Goal: Task Accomplishment & Management: Complete application form

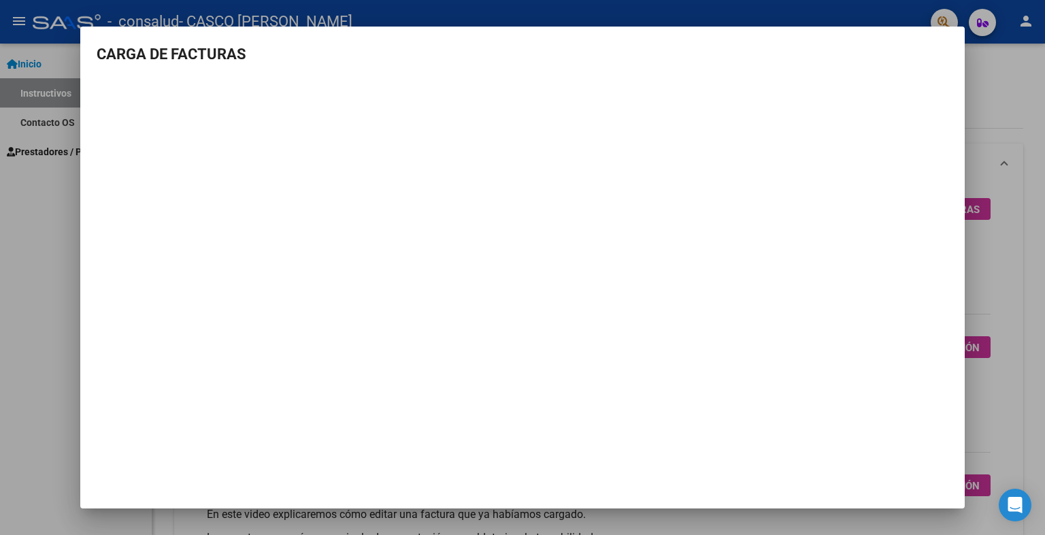
click at [995, 122] on div at bounding box center [522, 267] width 1045 height 535
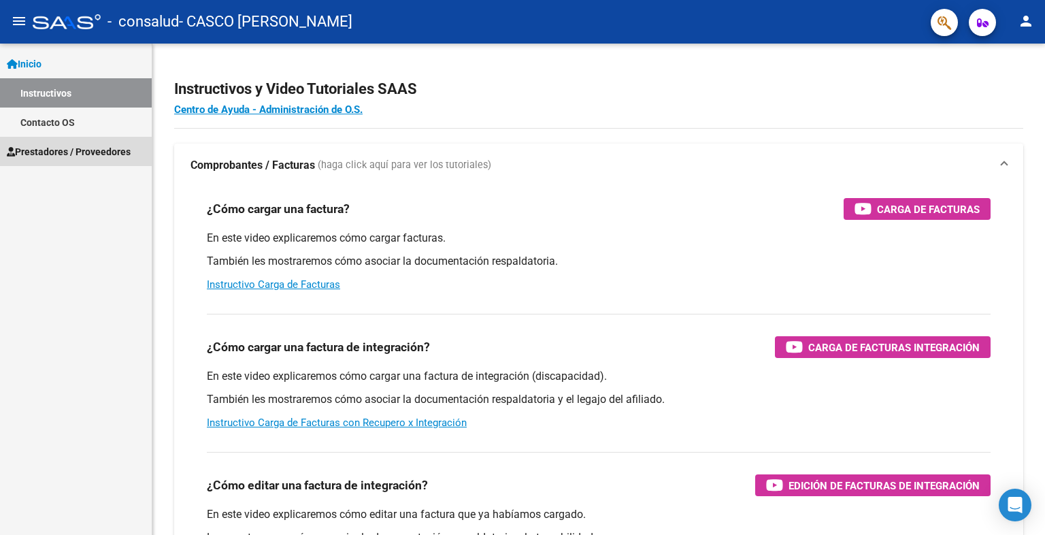
click at [52, 148] on span "Prestadores / Proveedores" at bounding box center [69, 151] width 124 height 15
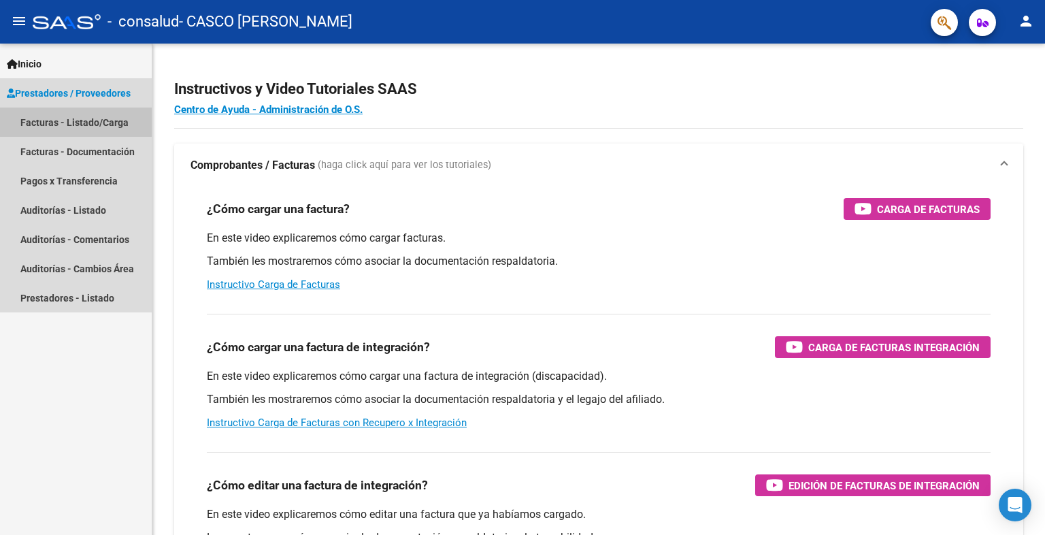
click at [87, 127] on link "Facturas - Listado/Carga" at bounding box center [76, 121] width 152 height 29
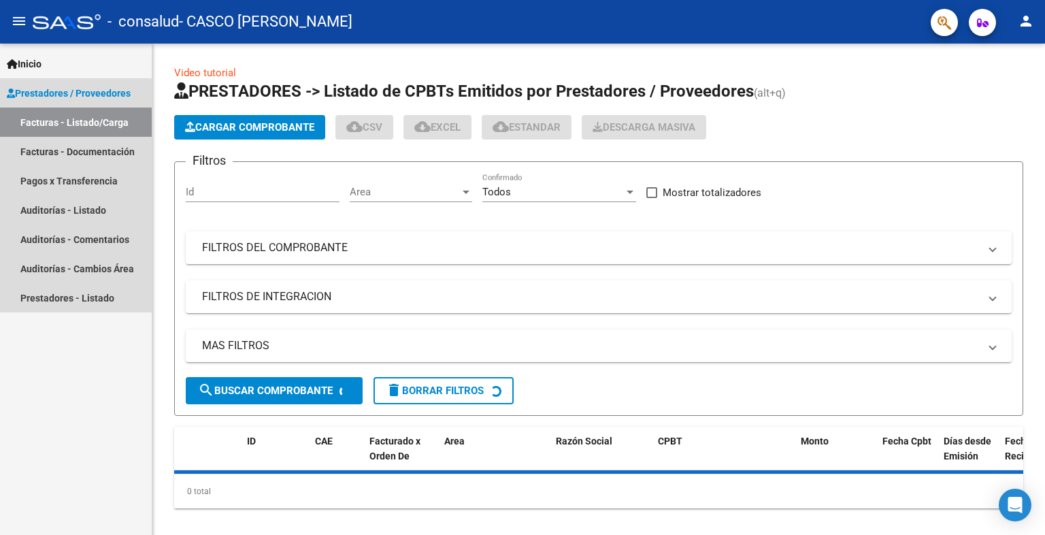
click at [87, 127] on link "Facturas - Listado/Carga" at bounding box center [76, 121] width 152 height 29
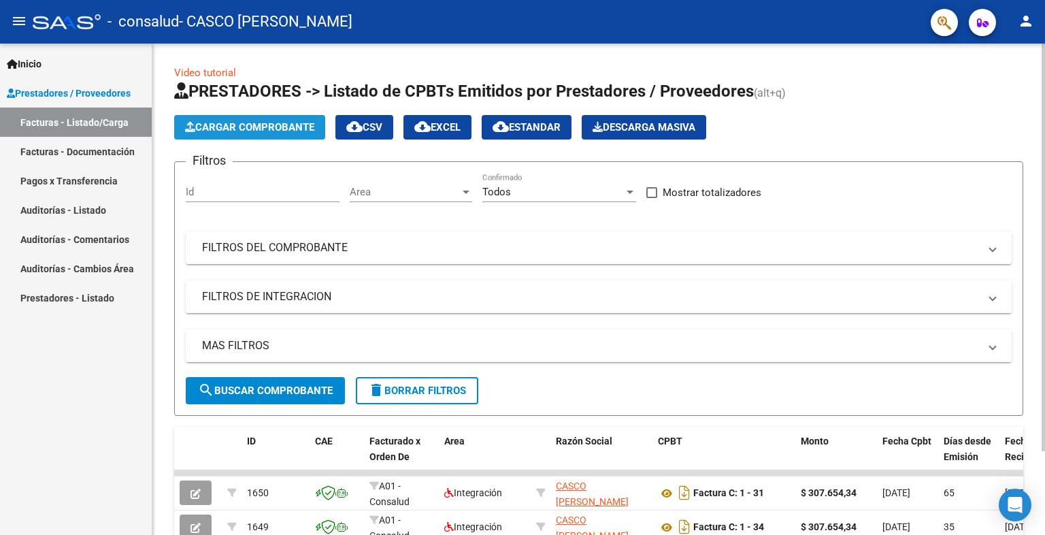
click at [228, 126] on span "Cargar Comprobante" at bounding box center [249, 127] width 129 height 12
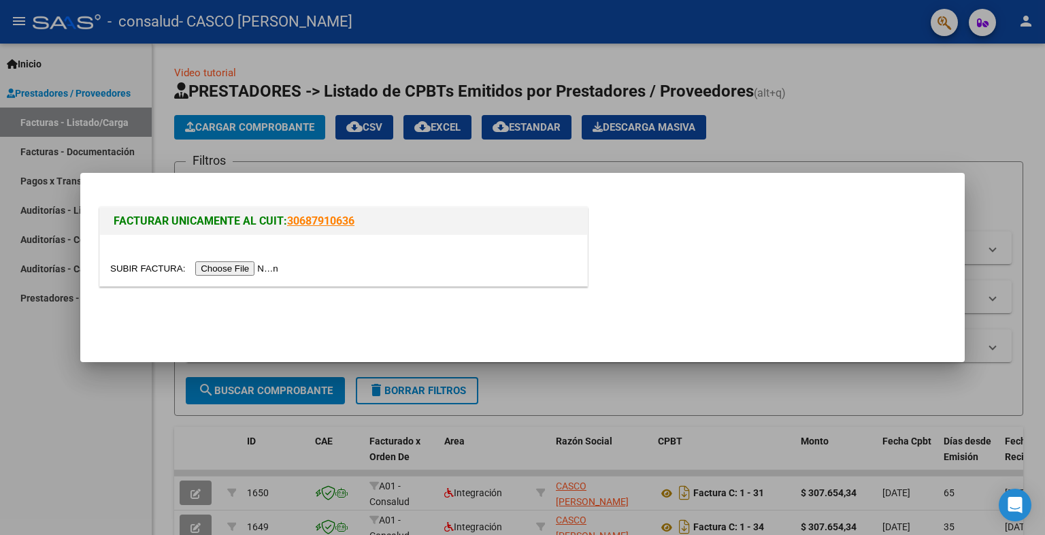
click at [240, 267] on input "file" at bounding box center [196, 268] width 172 height 14
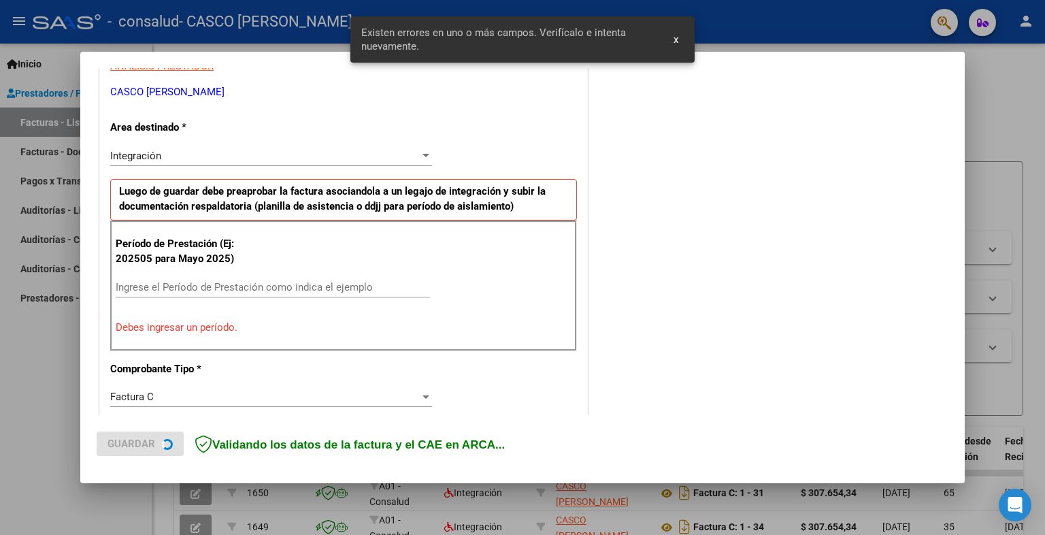
scroll to position [273, 0]
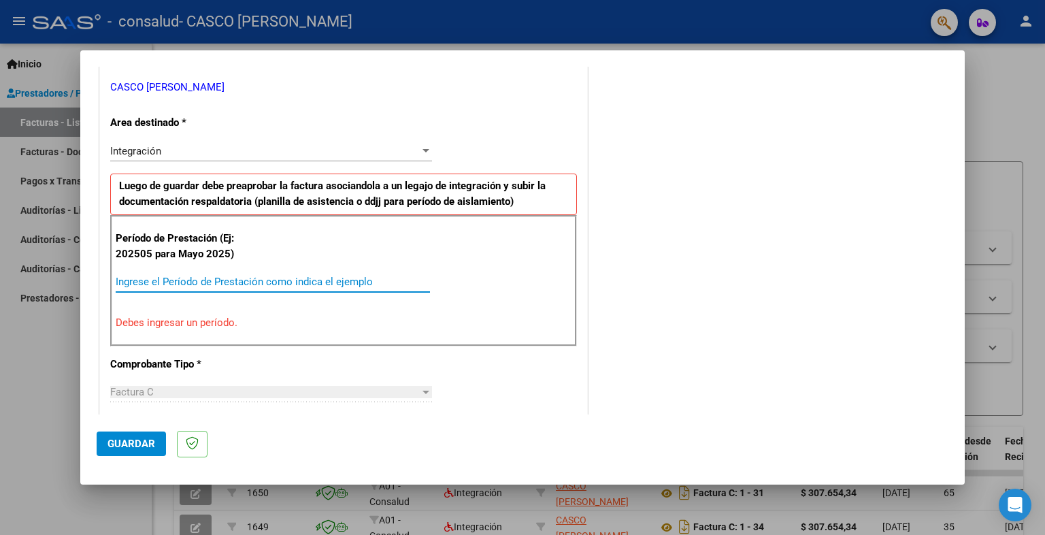
click at [221, 278] on input "Ingrese el Período de Prestación como indica el ejemplo" at bounding box center [273, 282] width 314 height 12
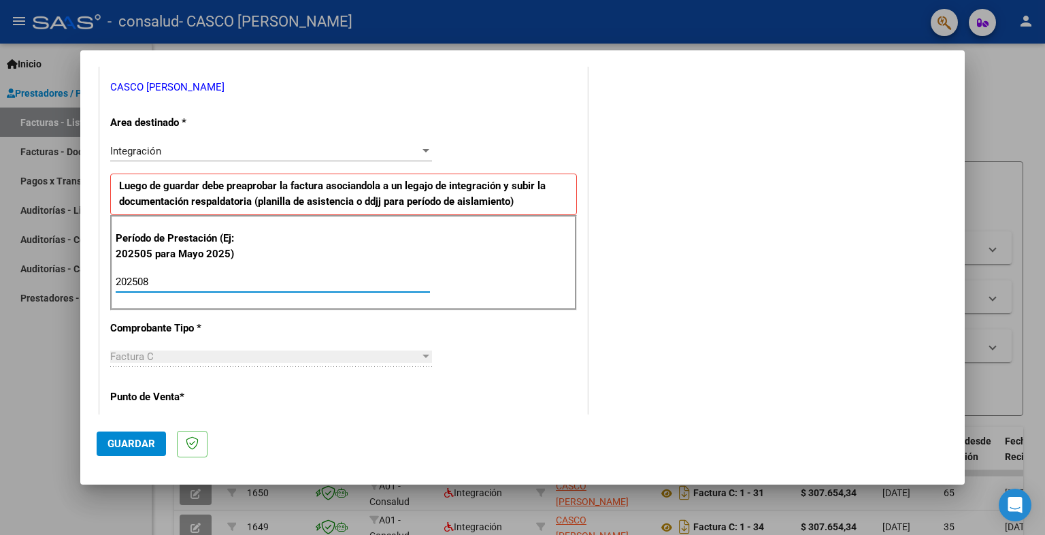
type input "202508"
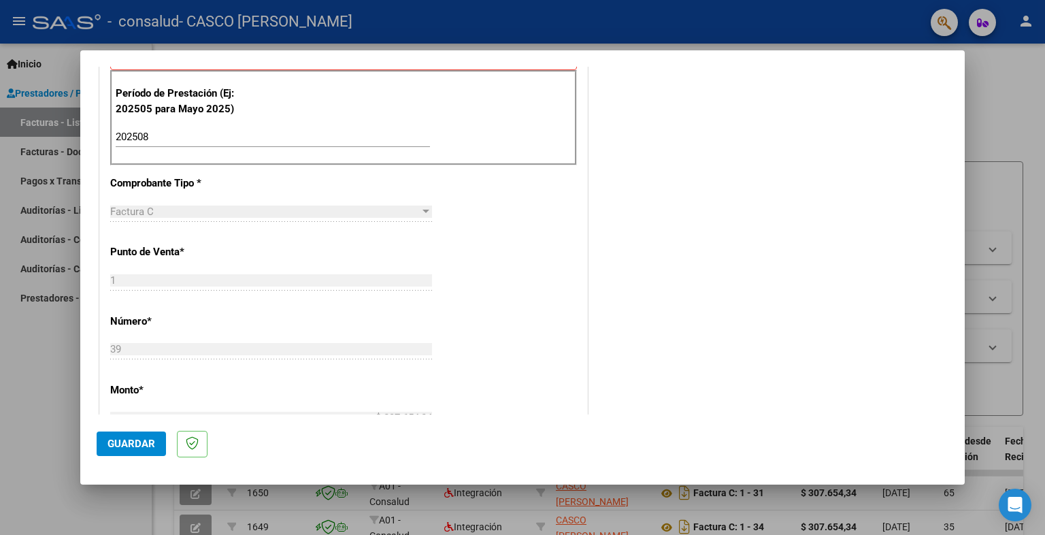
scroll to position [422, 0]
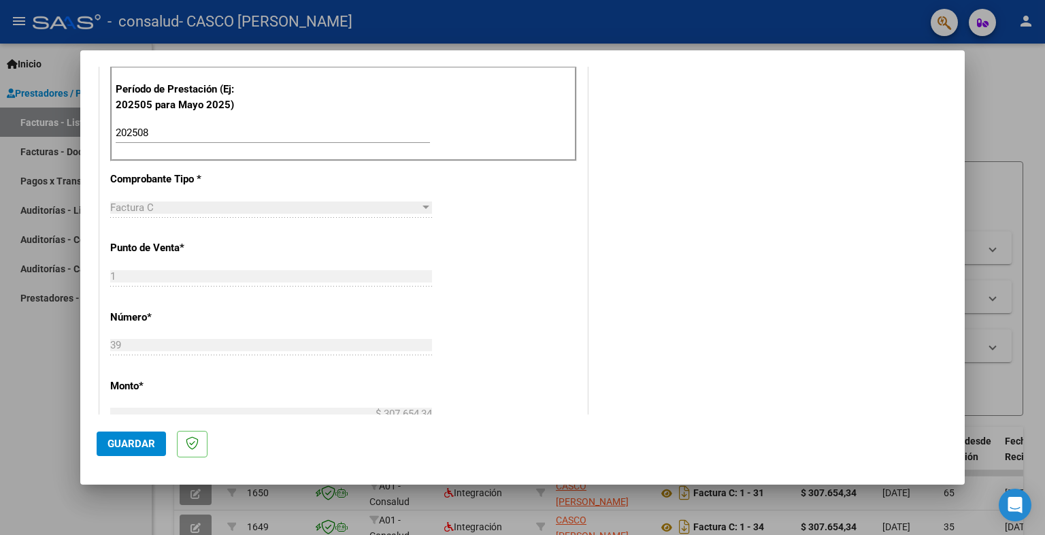
click at [410, 204] on div "Factura C" at bounding box center [265, 207] width 310 height 12
click at [965, 258] on div at bounding box center [522, 267] width 1045 height 535
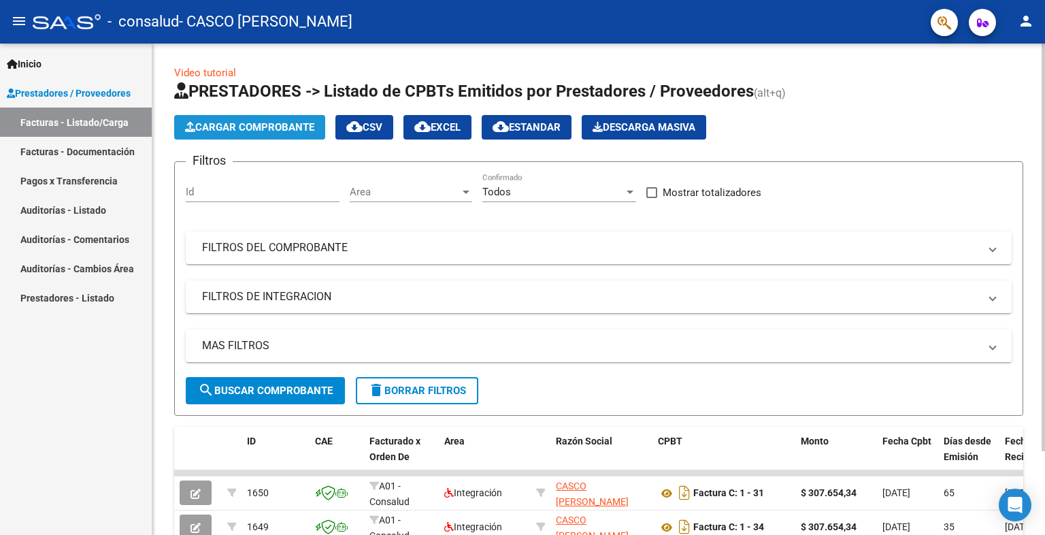
click at [222, 134] on button "Cargar Comprobante" at bounding box center [249, 127] width 151 height 24
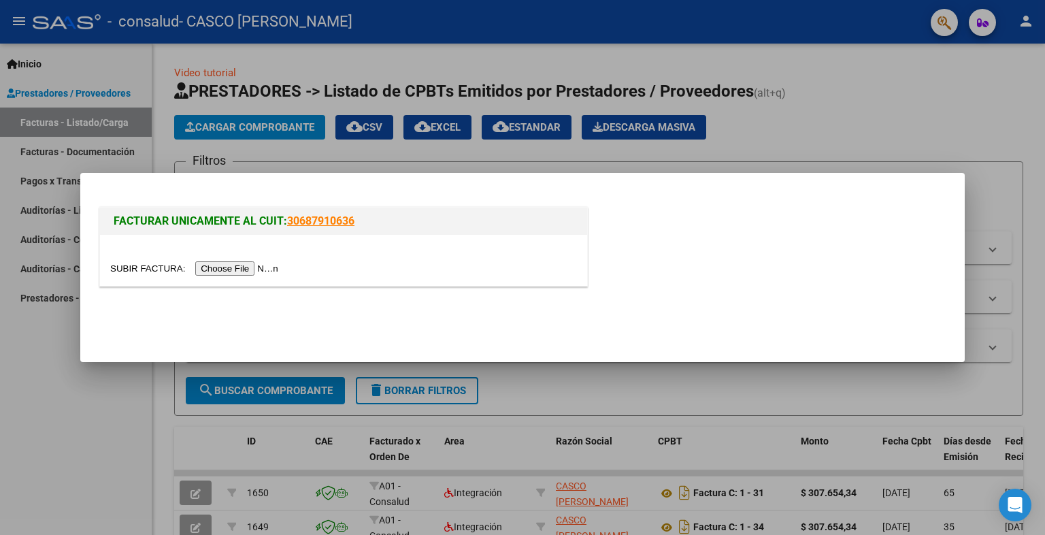
click at [241, 271] on input "file" at bounding box center [196, 268] width 172 height 14
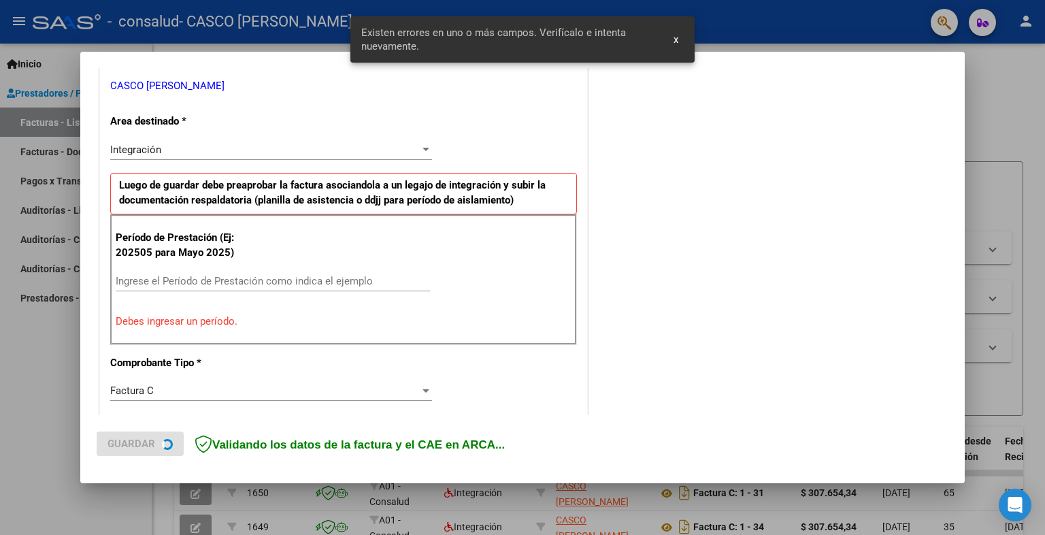
scroll to position [299, 0]
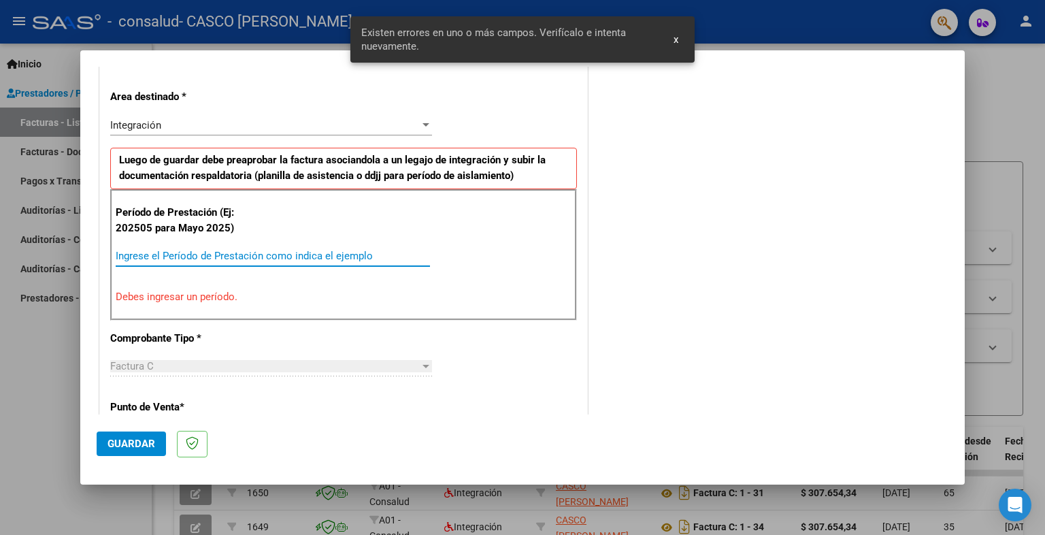
click at [312, 254] on input "Ingrese el Período de Prestación como indica el ejemplo" at bounding box center [273, 256] width 314 height 12
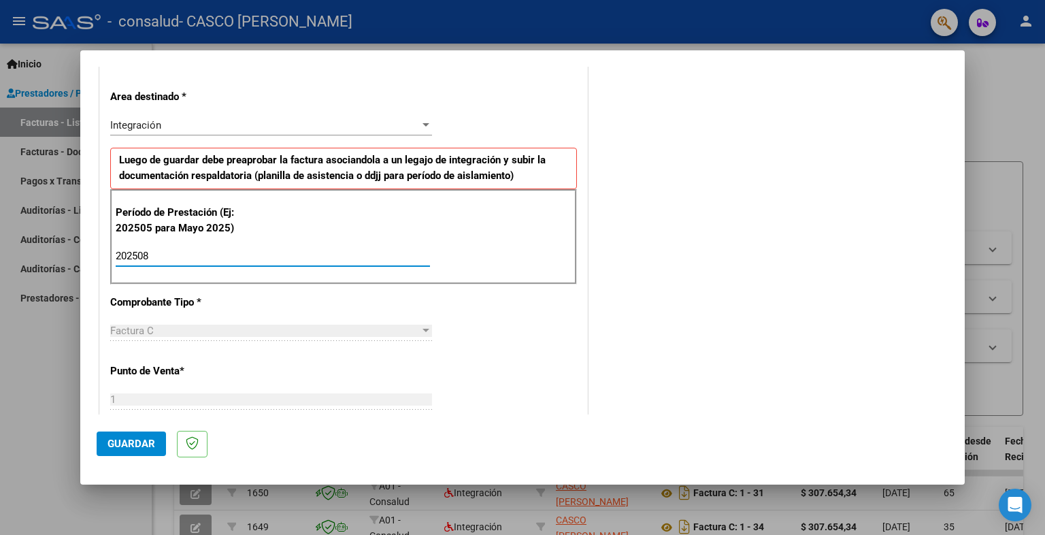
type input "202508"
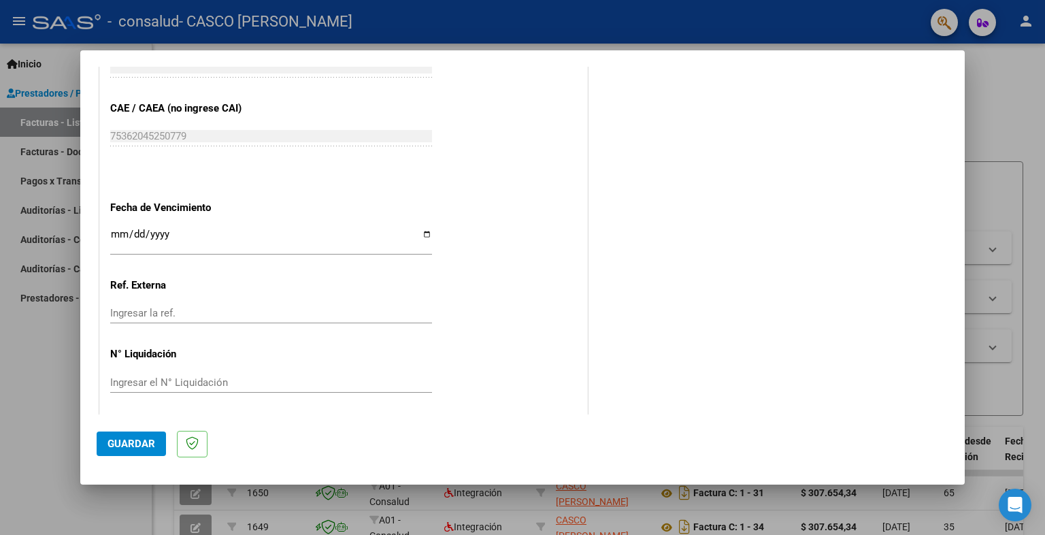
scroll to position [848, 0]
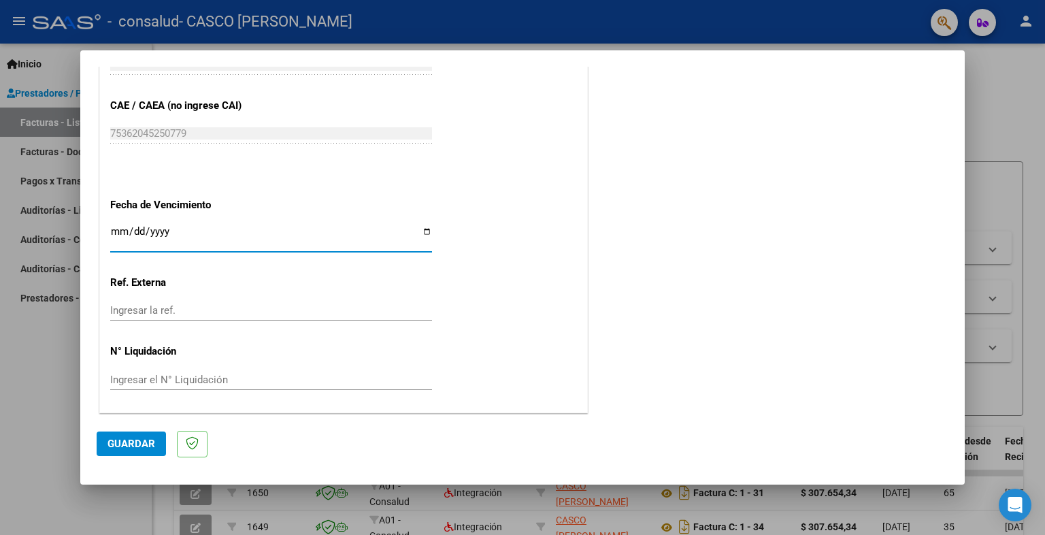
click at [137, 237] on input "Ingresar la fecha" at bounding box center [271, 237] width 322 height 22
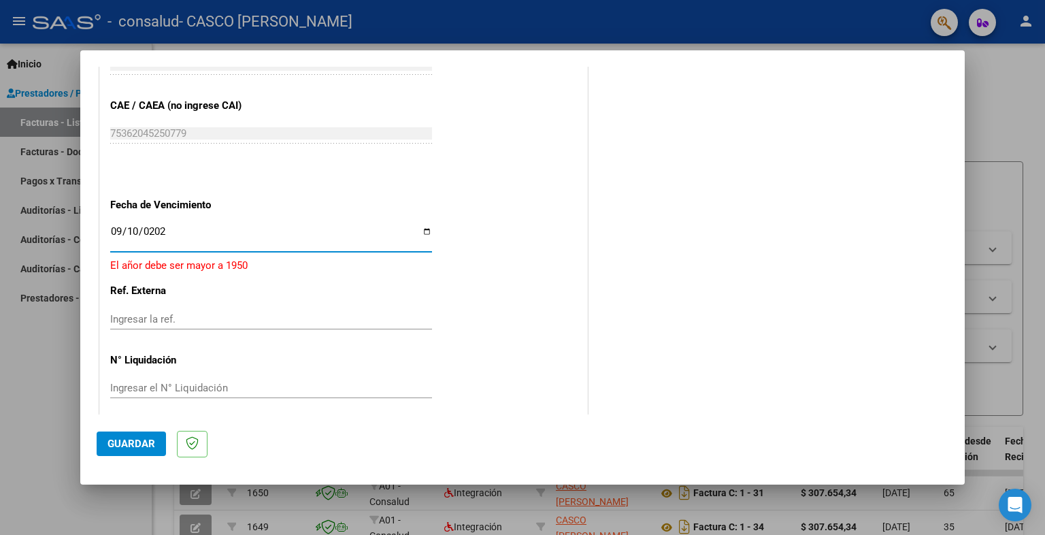
type input "[DATE]"
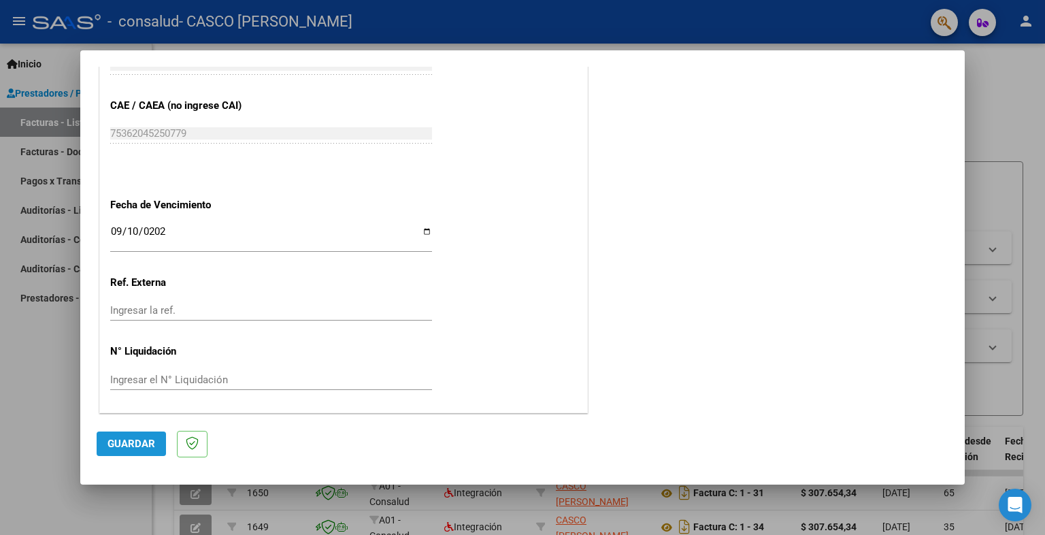
click at [149, 439] on span "Guardar" at bounding box center [131, 443] width 48 height 12
click at [152, 436] on button "Guardar" at bounding box center [131, 443] width 69 height 24
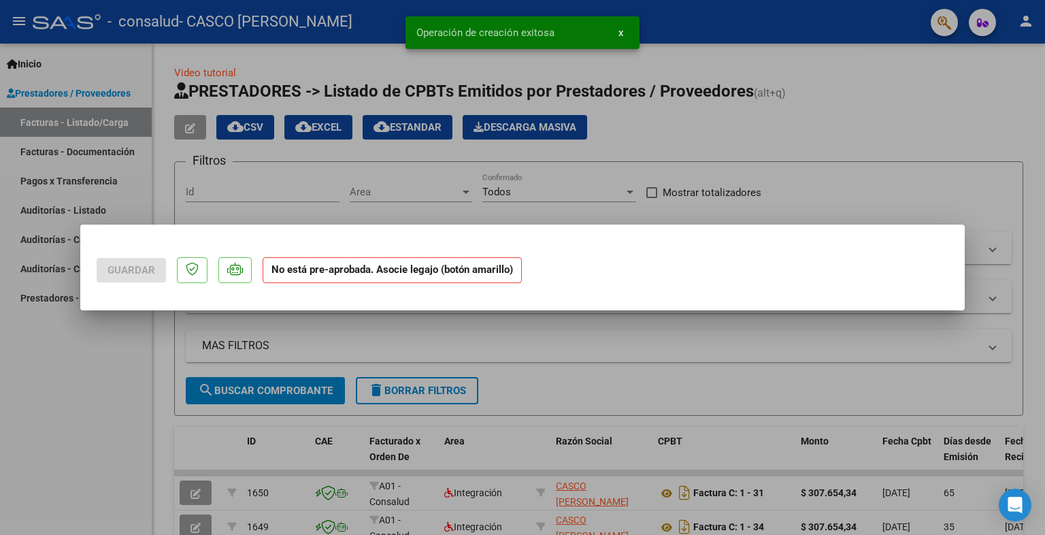
scroll to position [0, 0]
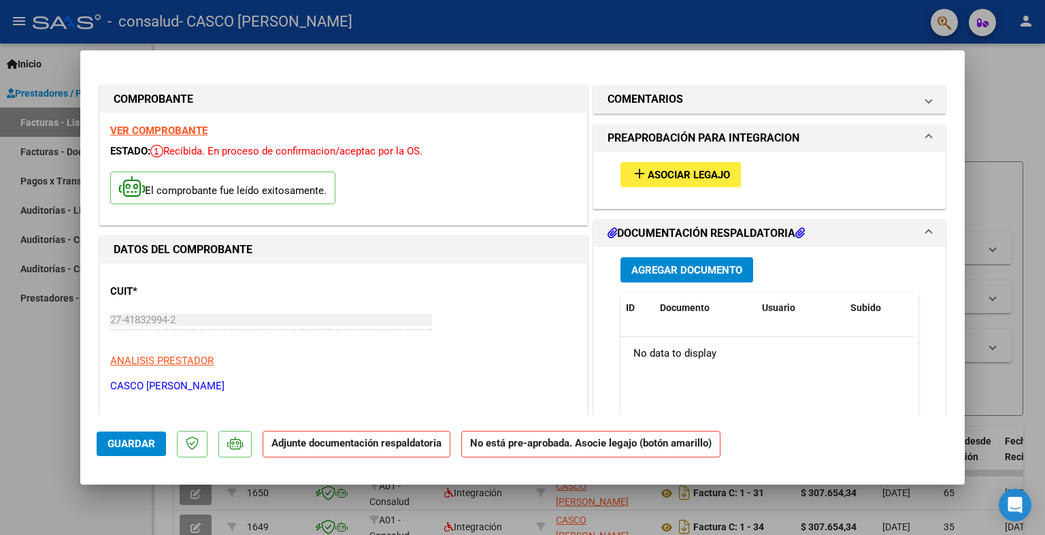
click at [907, 107] on mat-expansion-panel-header "COMENTARIOS" at bounding box center [769, 99] width 351 height 27
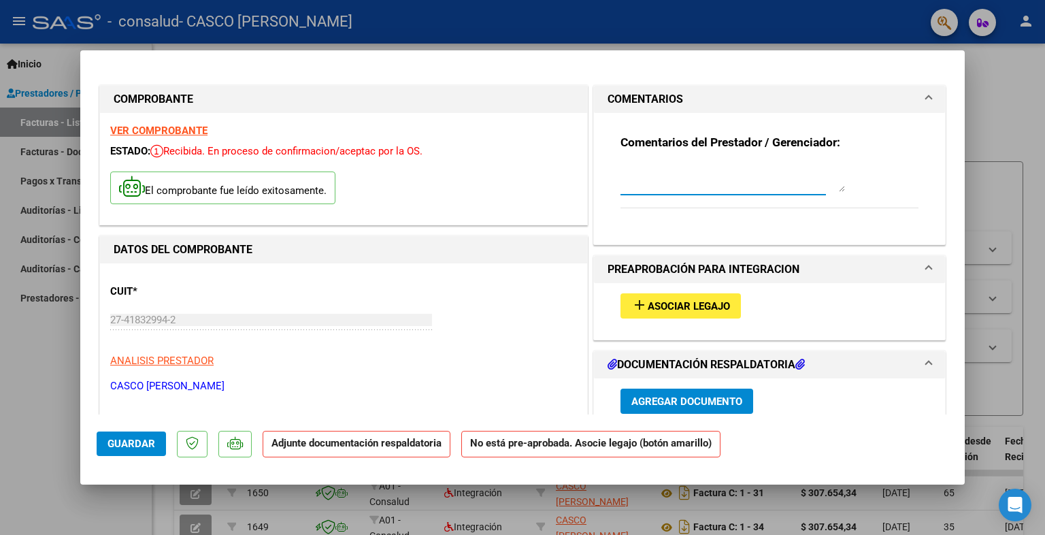
click at [787, 182] on textarea at bounding box center [732, 178] width 224 height 27
type textarea "m"
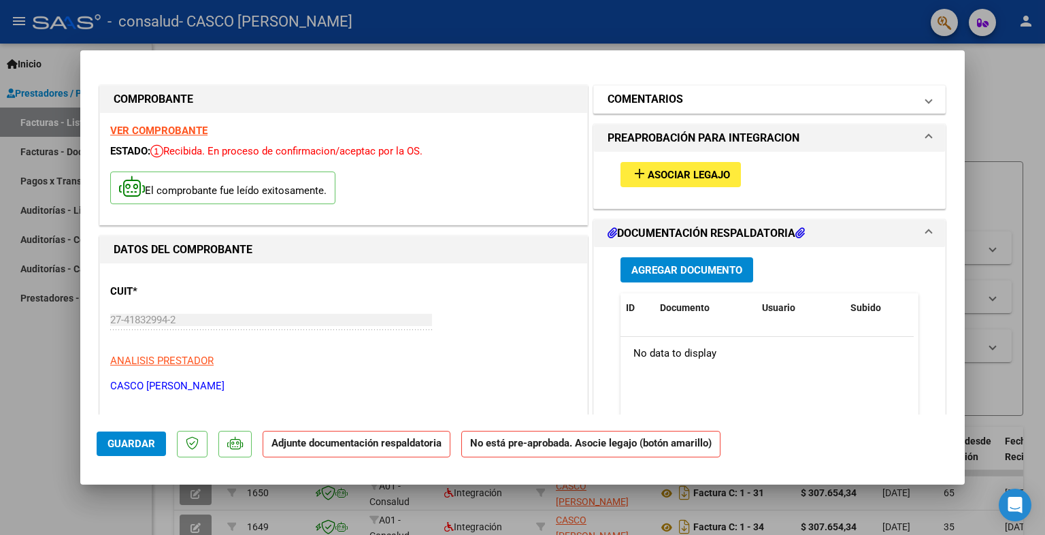
click at [772, 93] on mat-panel-title "COMENTARIOS" at bounding box center [760, 99] width 307 height 16
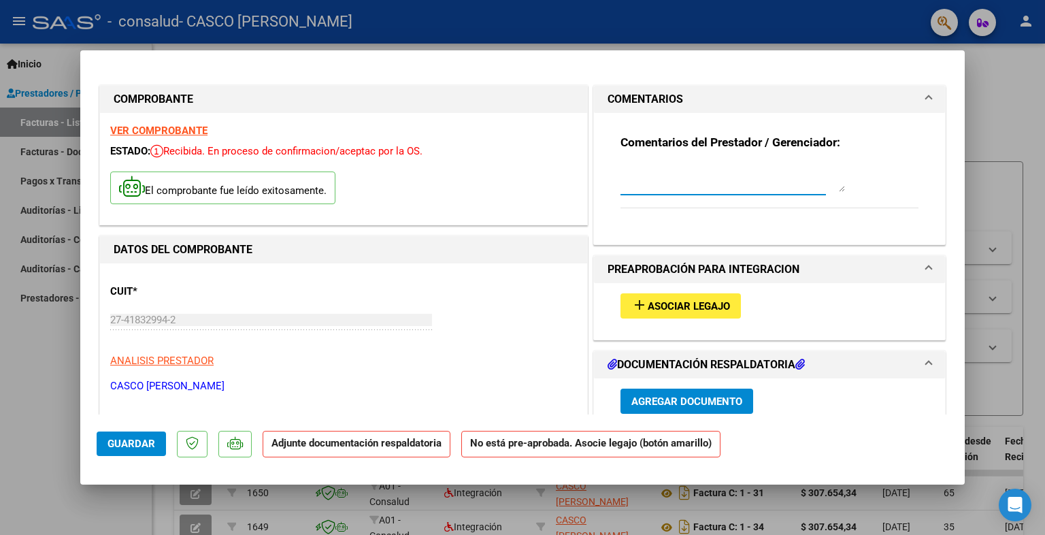
click at [761, 191] on textarea at bounding box center [732, 178] width 224 height 27
click at [620, 168] on textarea "MODULO MAESTRA DE APOYO CORRESPONDIENTE AL MES [PERSON_NAME]" at bounding box center [732, 178] width 224 height 27
click at [620, 171] on textarea "[PERSON_NAME] MODULO MAESTRA DE APOYO CORRESPONDIENTE AL MES [PERSON_NAME]" at bounding box center [732, 178] width 224 height 27
click at [710, 169] on textarea "[PERSON_NAME] MODULO MAESTRA DE APOYO CORRESPONDIENTE AL MES [PERSON_NAME]" at bounding box center [732, 178] width 224 height 27
type textarea "[PERSON_NAME] [PERSON_NAME] MODULO MAESTRA DE APOYO CORRESPONDIENTE AL MES [PER…"
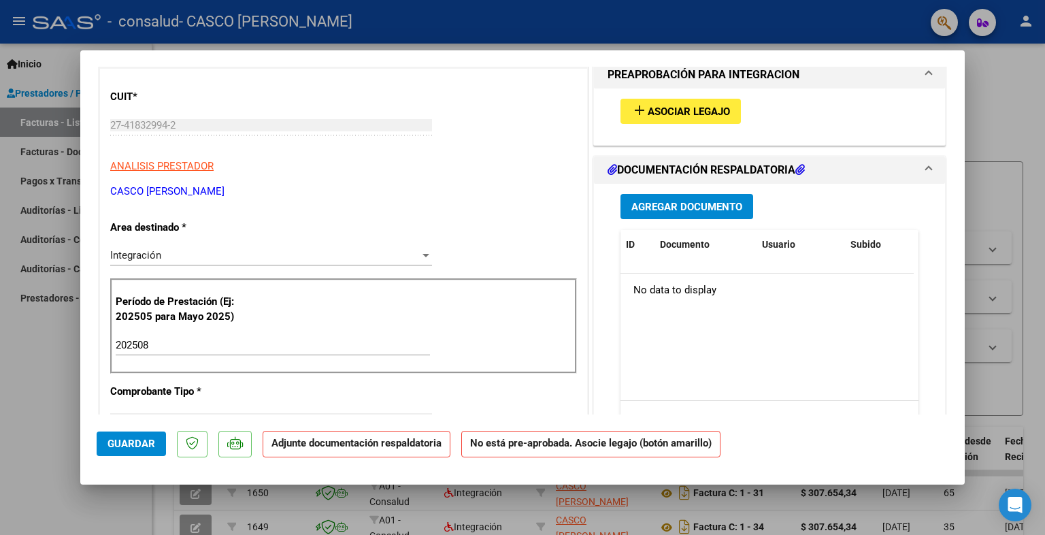
scroll to position [201, 0]
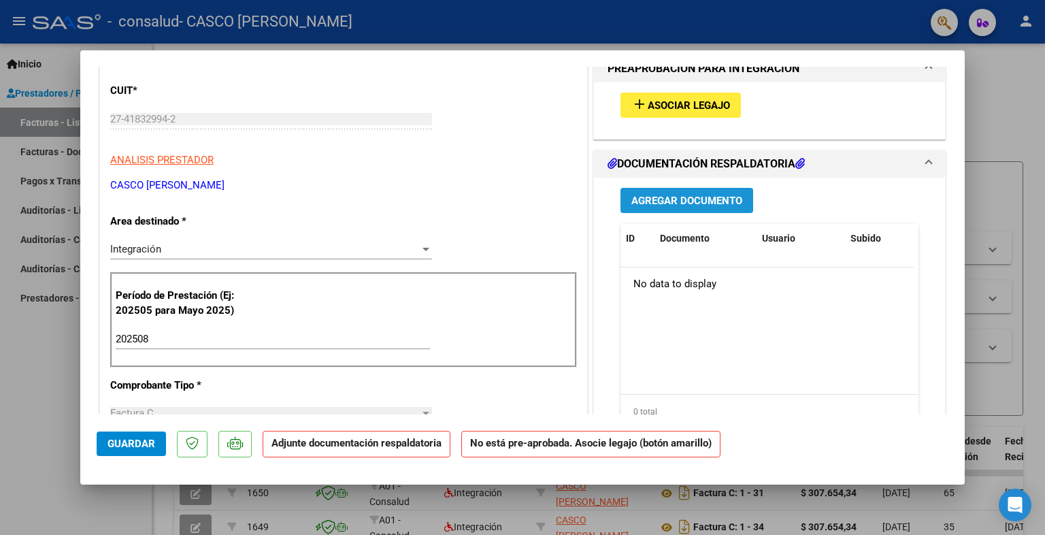
click at [705, 205] on span "Agregar Documento" at bounding box center [686, 201] width 111 height 12
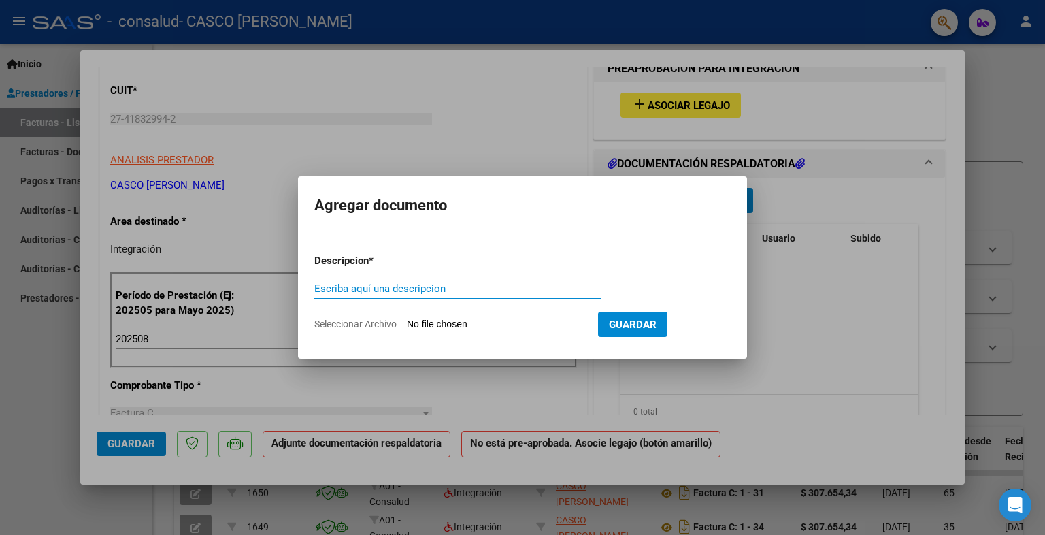
click at [476, 288] on input "Escriba aquí una descripcion" at bounding box center [457, 288] width 287 height 12
type input "ASISTENCIA"
click at [498, 319] on input "Seleccionar Archivo" at bounding box center [497, 324] width 180 height 13
type input "C:\fakepath\1000293935.pdf"
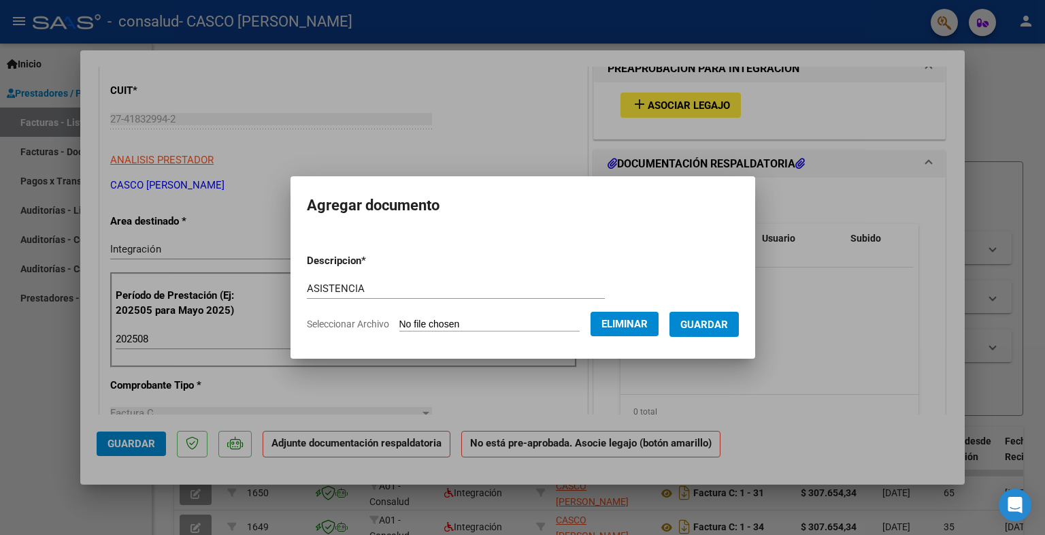
click at [724, 329] on span "Guardar" at bounding box center [704, 324] width 48 height 12
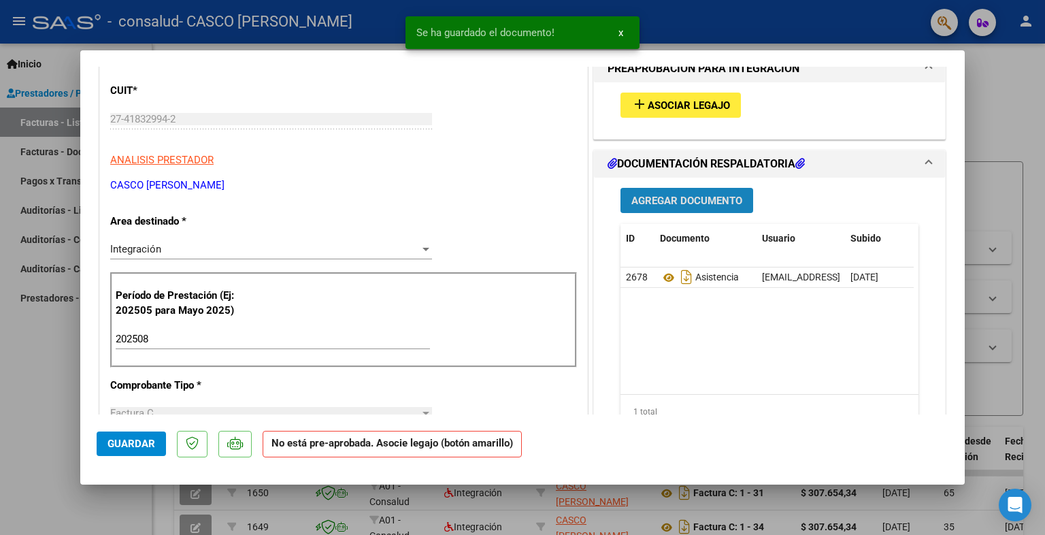
click at [707, 201] on span "Agregar Documento" at bounding box center [686, 201] width 111 height 12
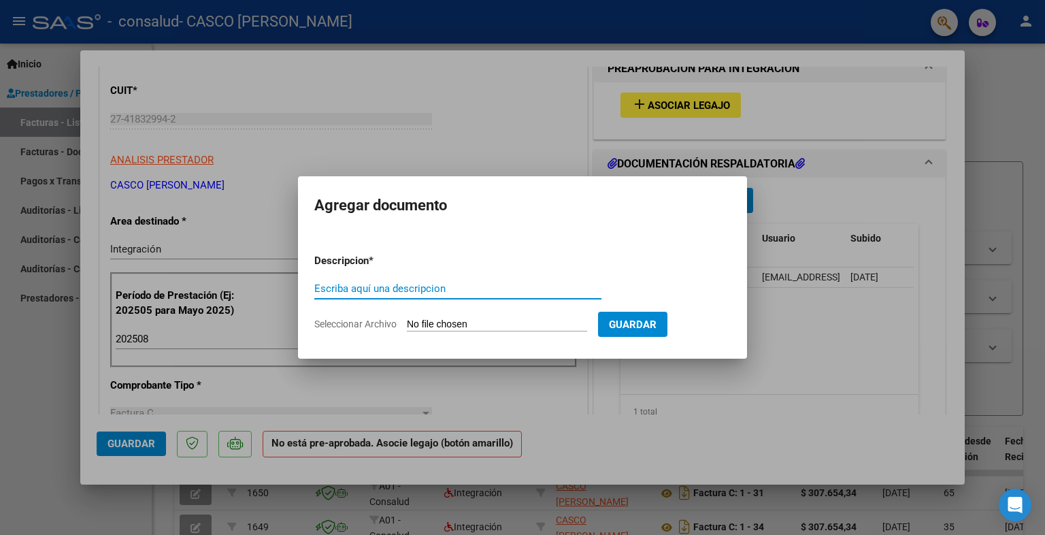
click at [520, 292] on input "Escriba aquí una descripcion" at bounding box center [457, 288] width 287 height 12
type input "CAE"
click at [522, 319] on input "Seleccionar Archivo" at bounding box center [497, 324] width 180 height 13
type input "C:\fakepath\cae.pdf"
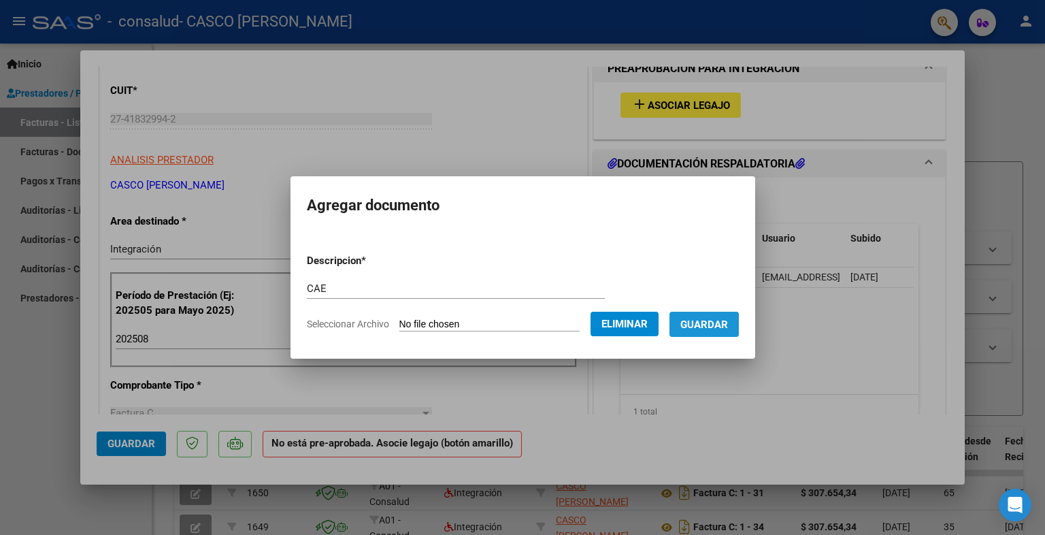
click at [697, 328] on span "Guardar" at bounding box center [704, 324] width 48 height 12
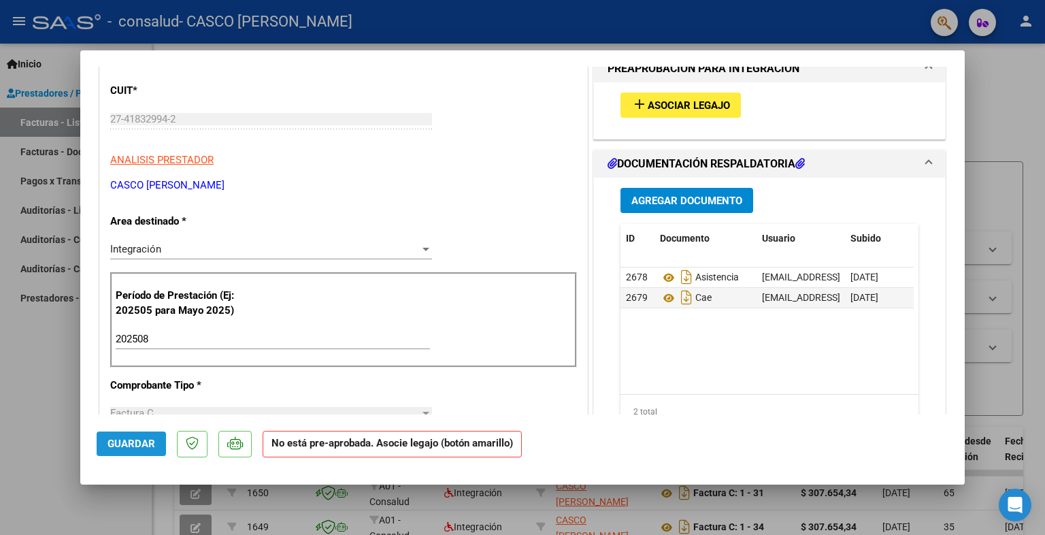
click at [132, 446] on span "Guardar" at bounding box center [131, 443] width 48 height 12
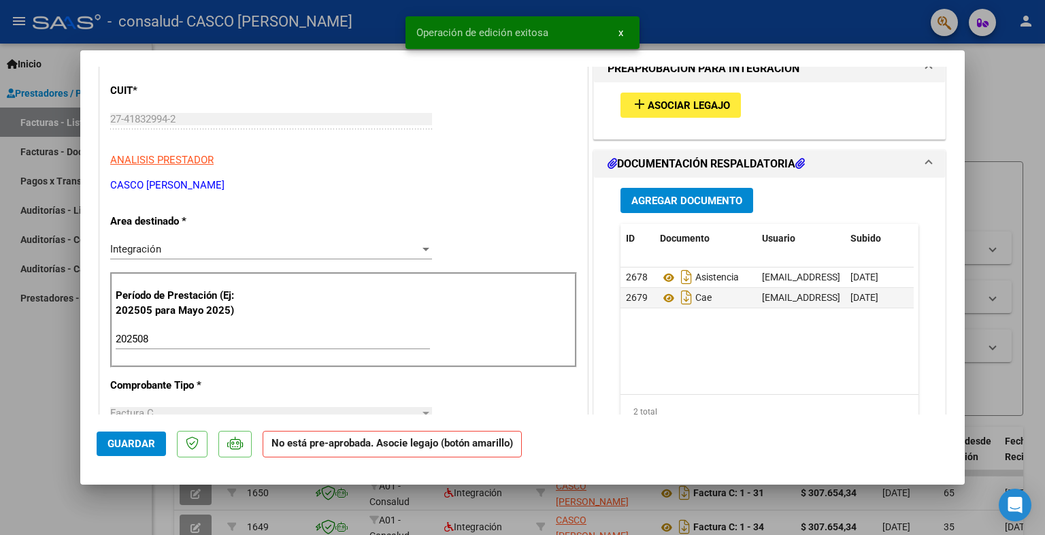
click at [979, 89] on div at bounding box center [522, 267] width 1045 height 535
type input "$ 0,00"
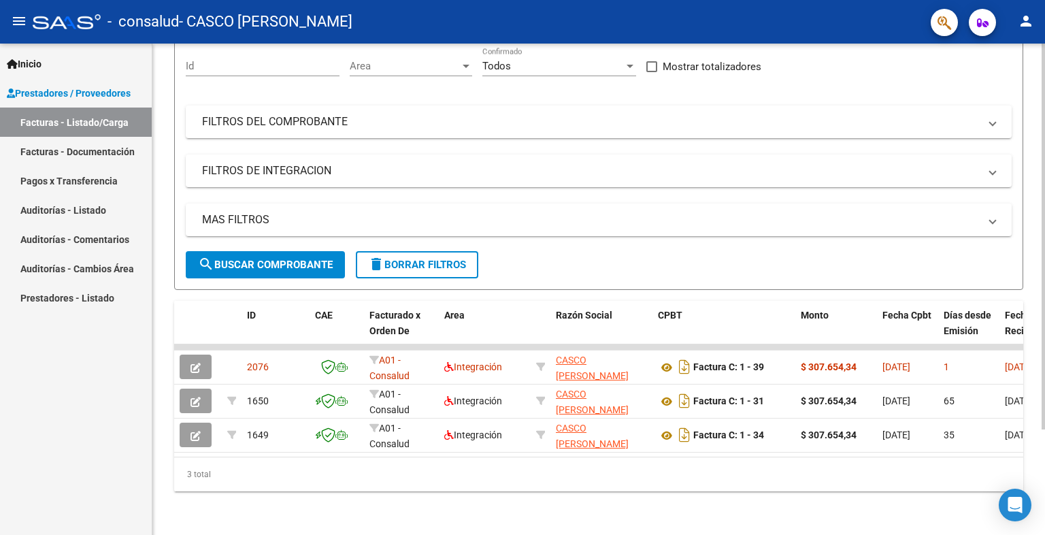
scroll to position [134, 0]
click at [1044, 239] on div at bounding box center [1042, 342] width 3 height 386
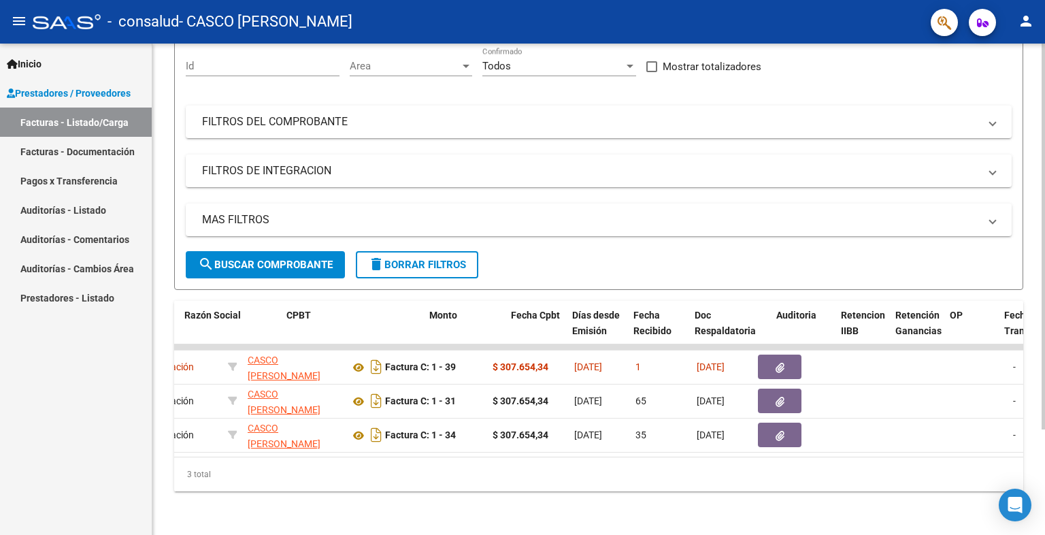
scroll to position [0, 371]
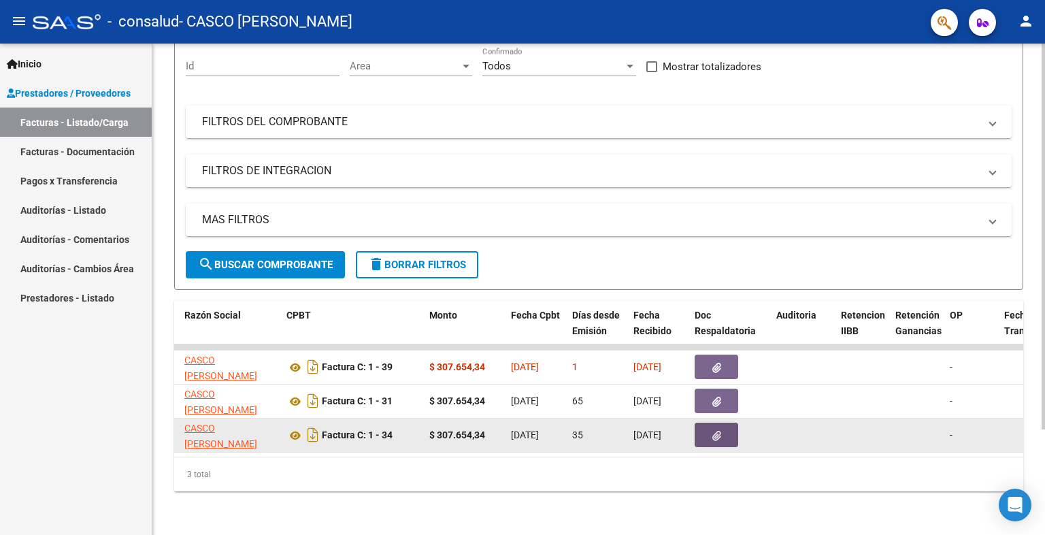
click at [718, 431] on icon "button" at bounding box center [716, 436] width 9 height 10
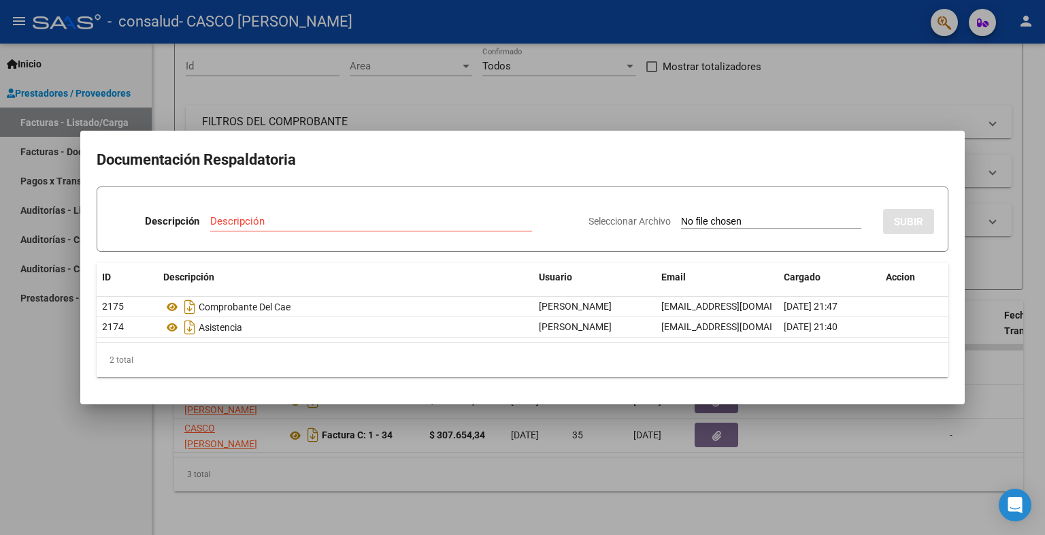
click at [825, 451] on div at bounding box center [522, 267] width 1045 height 535
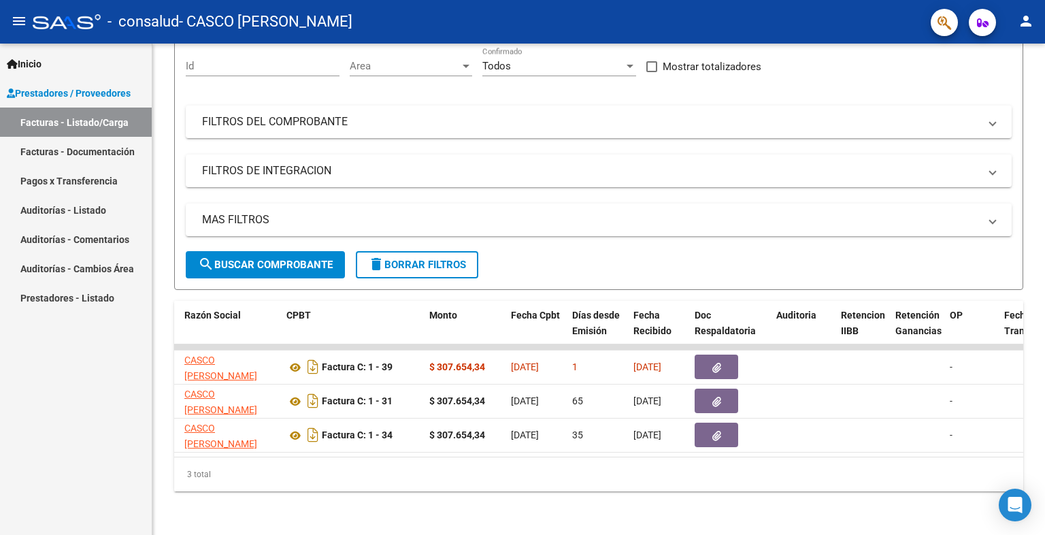
click at [40, 178] on link "Pagos x Transferencia" at bounding box center [76, 180] width 152 height 29
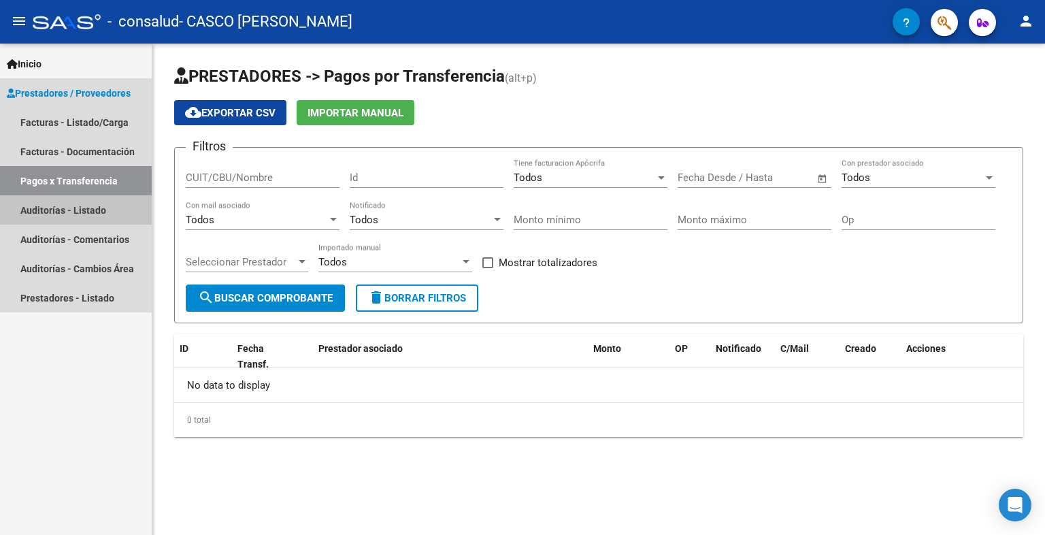
click at [99, 210] on link "Auditorías - Listado" at bounding box center [76, 209] width 152 height 29
